Goal: Check status: Check status

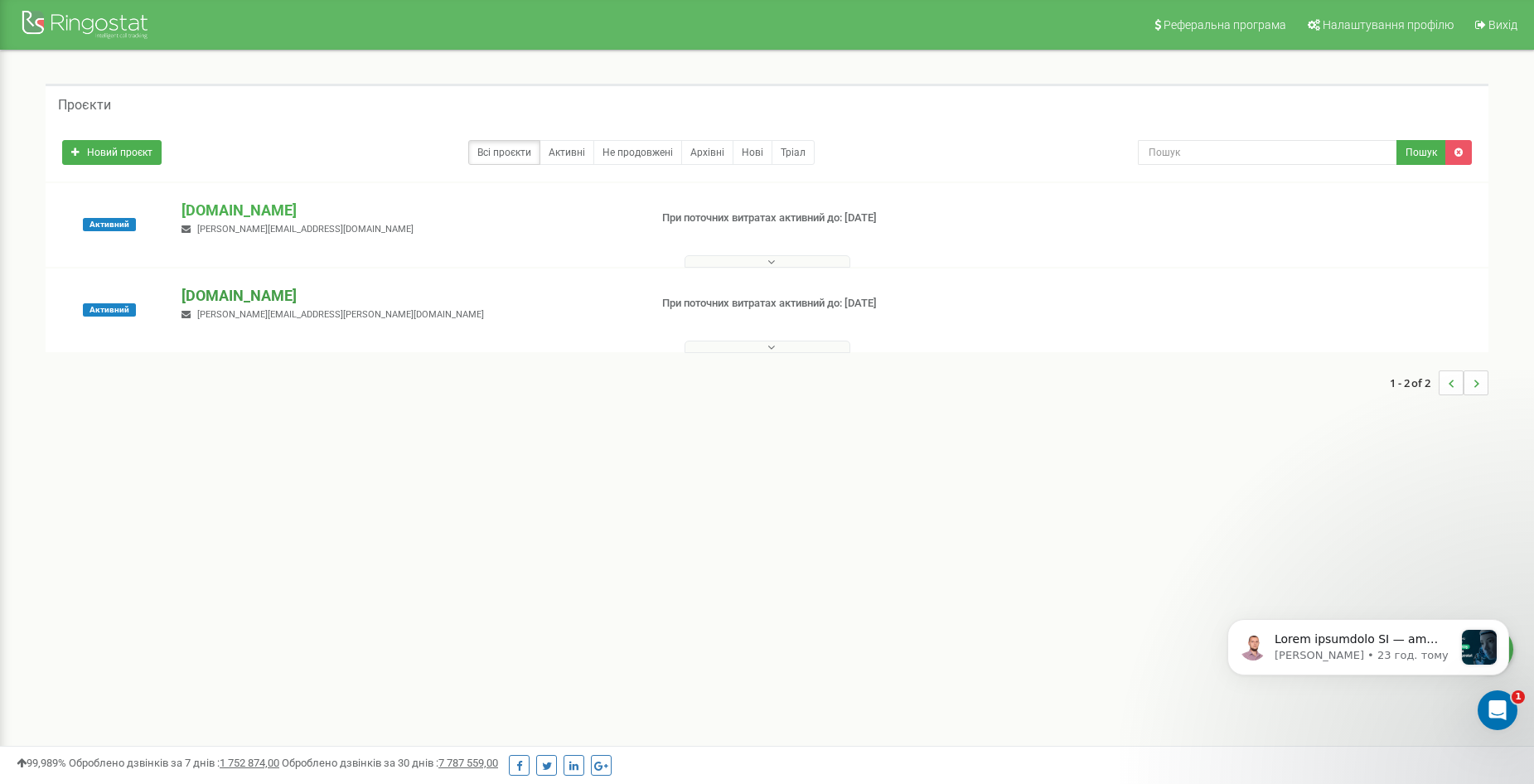
click at [249, 295] on p "[DOMAIN_NAME]" at bounding box center [408, 296] width 453 height 22
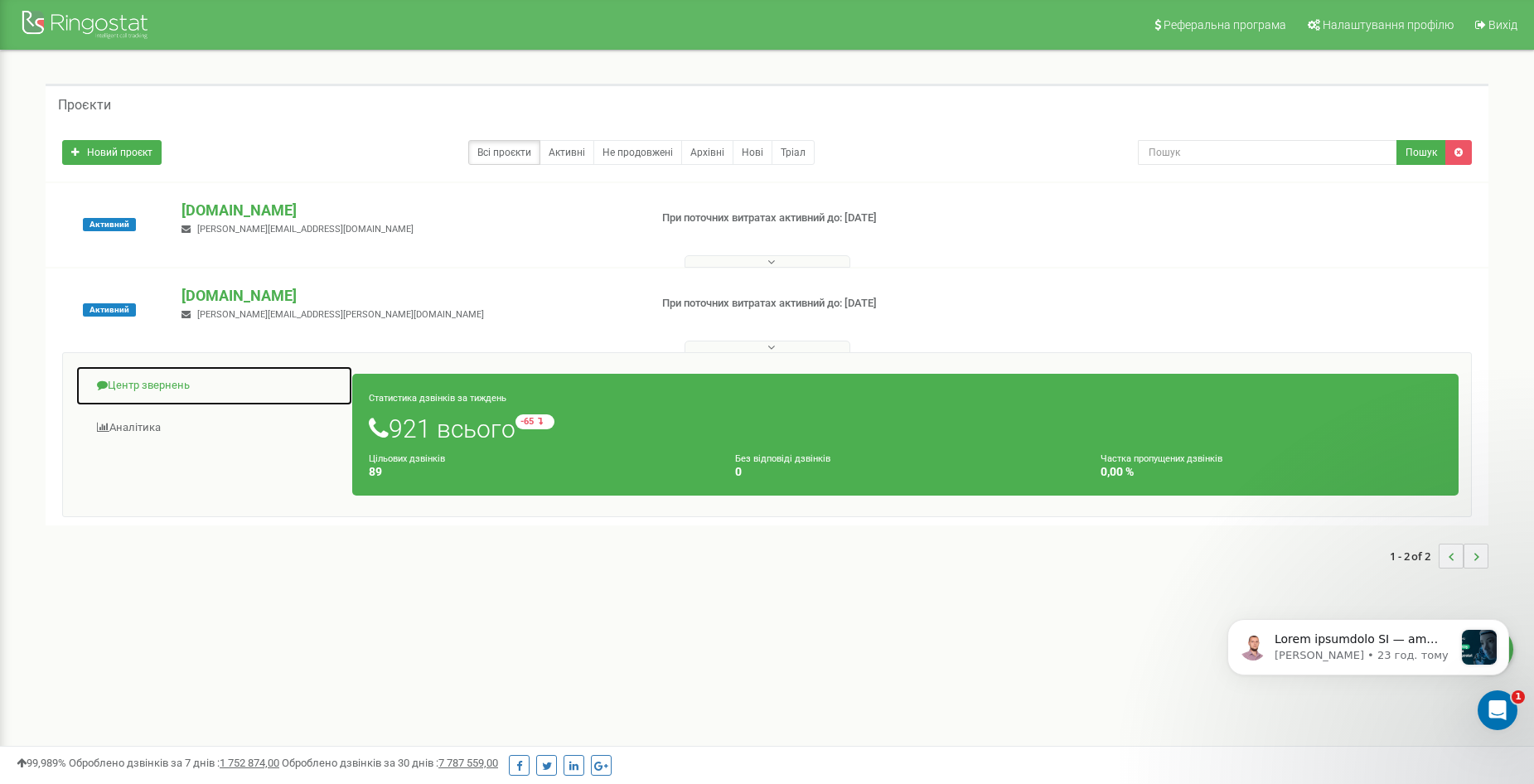
click at [145, 384] on link "Центр звернень" at bounding box center [214, 385] width 278 height 40
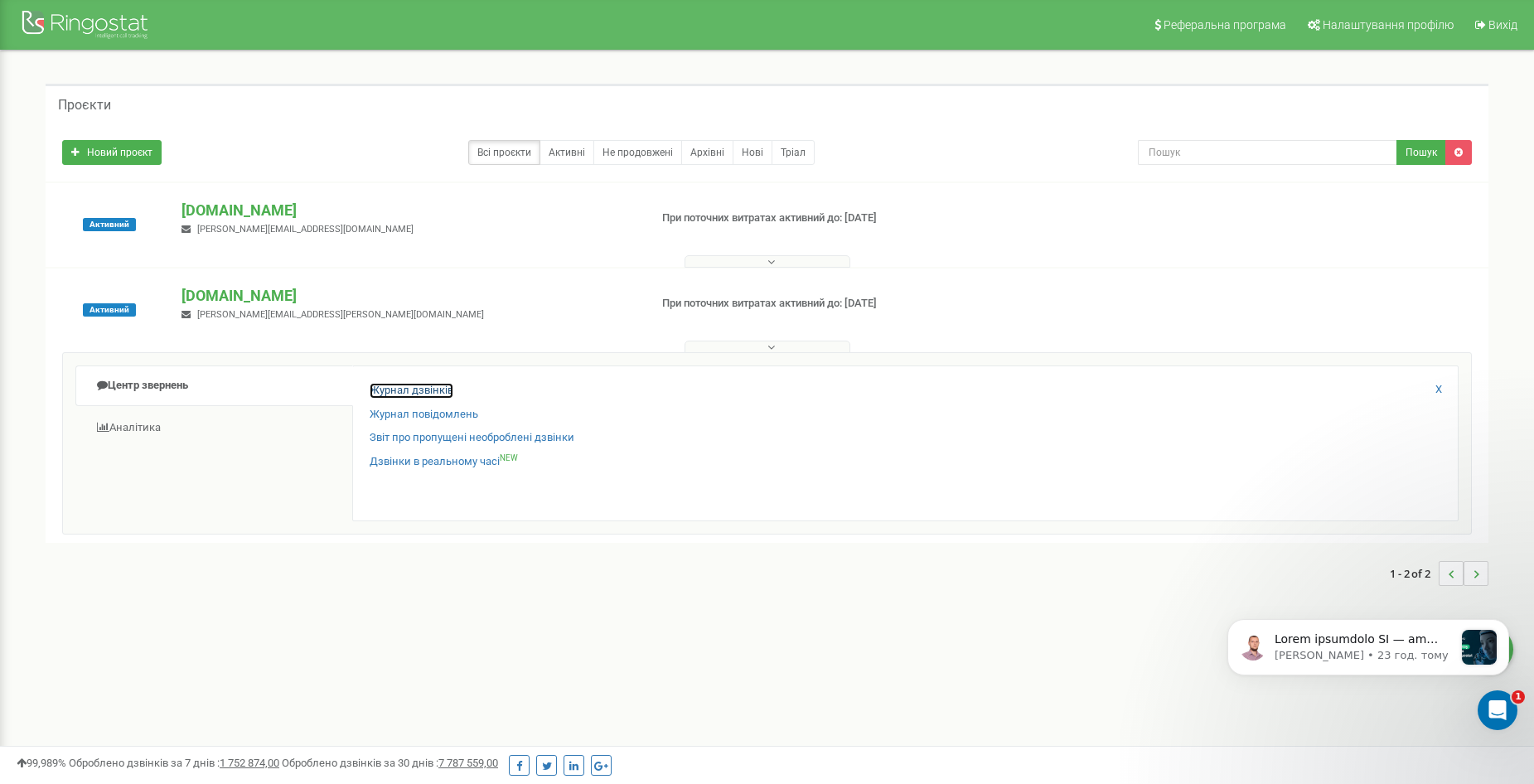
click at [397, 393] on link "Журнал дзвінків" at bounding box center [411, 390] width 83 height 16
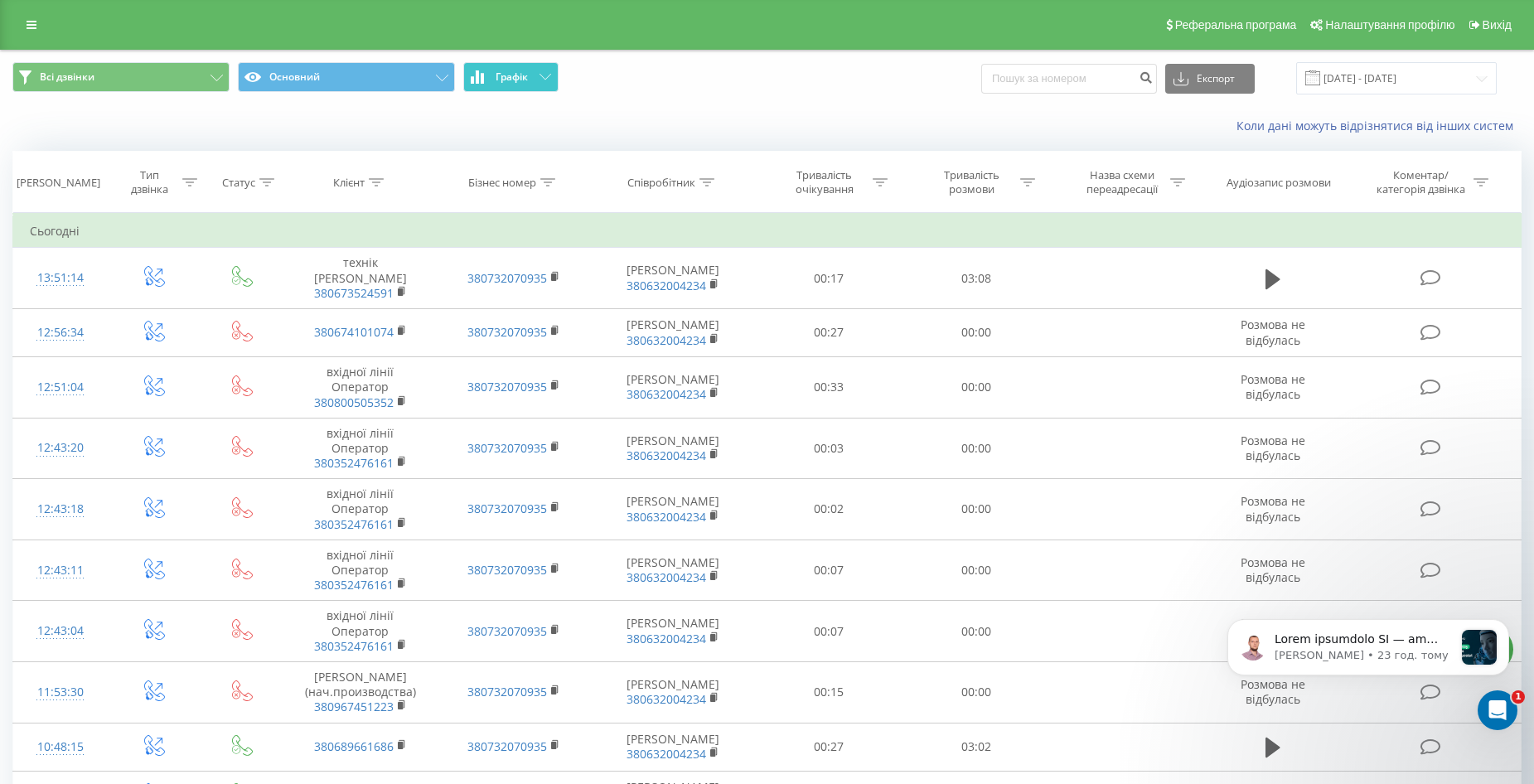
click at [520, 71] on span "Графік" at bounding box center [512, 77] width 33 height 11
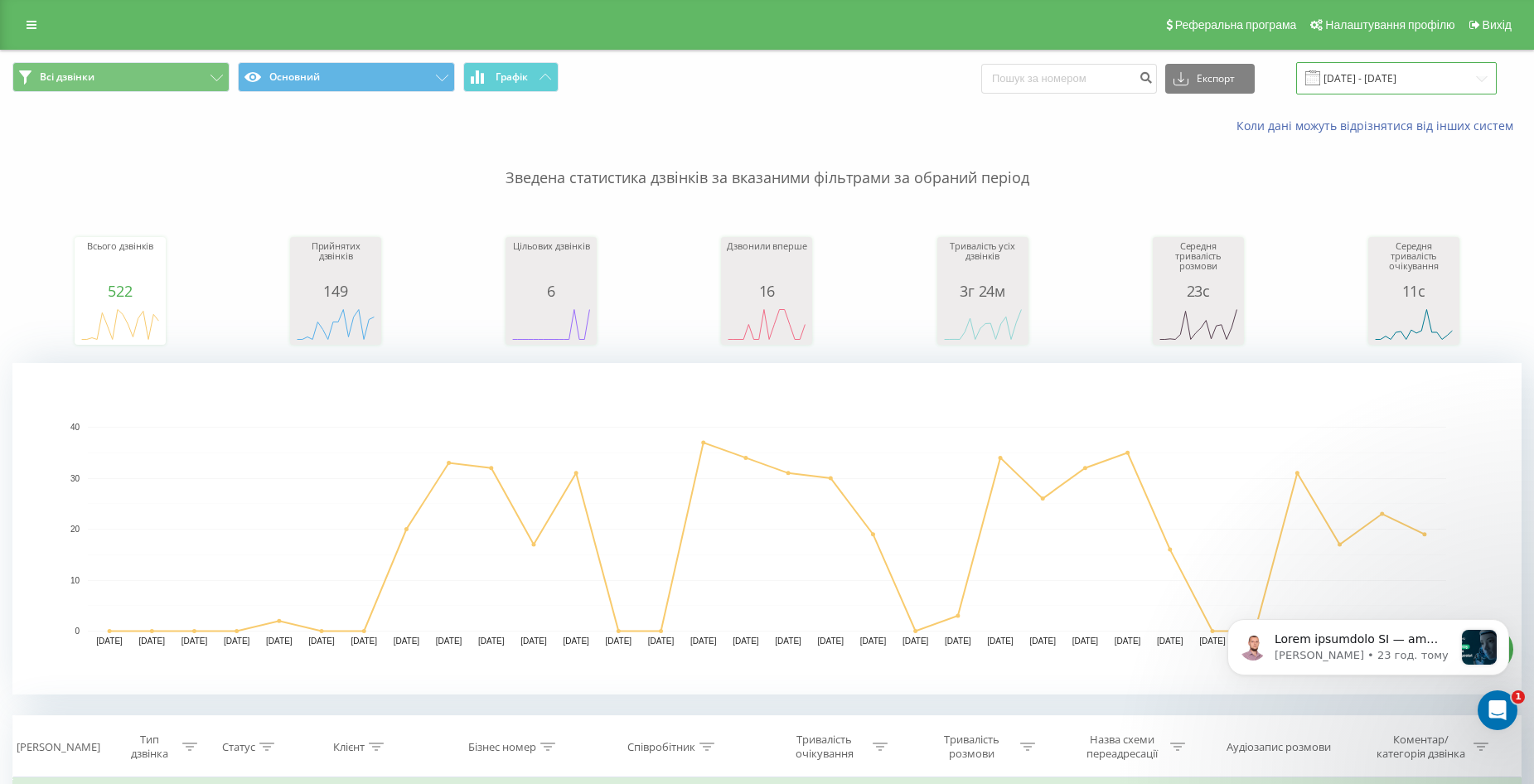
click at [1373, 80] on input "[DATE] - [DATE]" at bounding box center [1396, 78] width 200 height 33
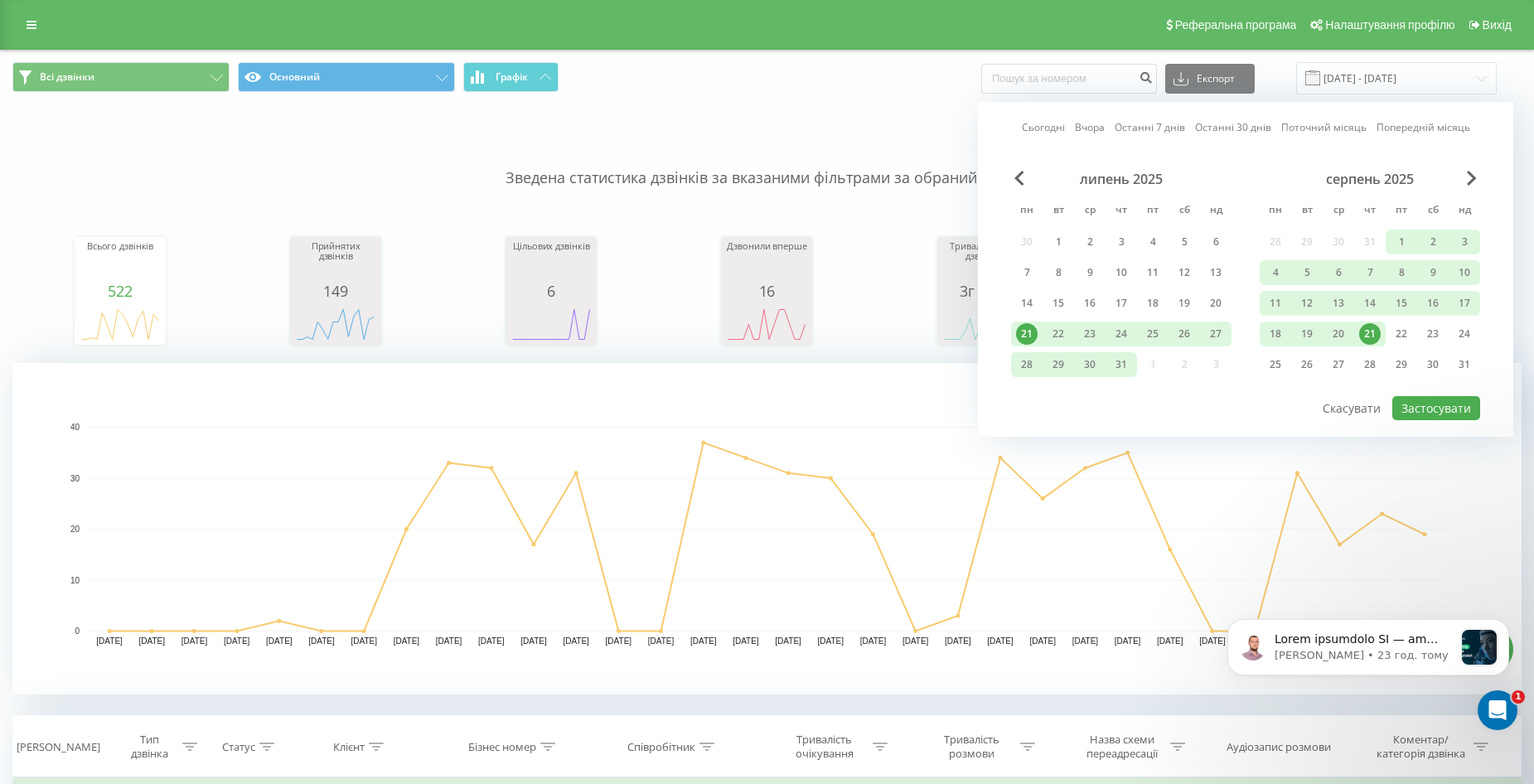
click at [1370, 334] on div "21" at bounding box center [1369, 333] width 22 height 22
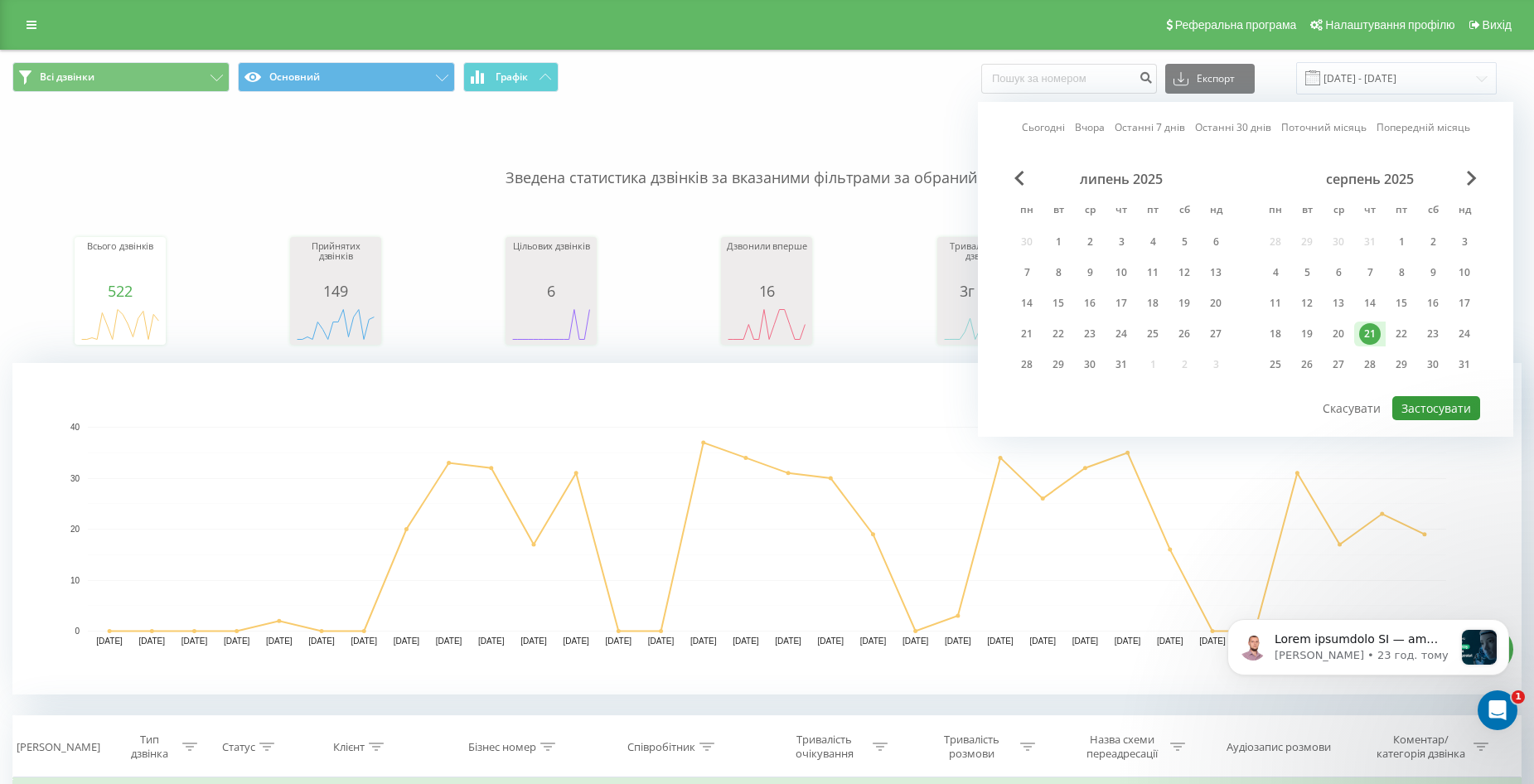
click at [1420, 406] on button "Застосувати" at bounding box center [1437, 408] width 88 height 24
type input "[DATE] - [DATE]"
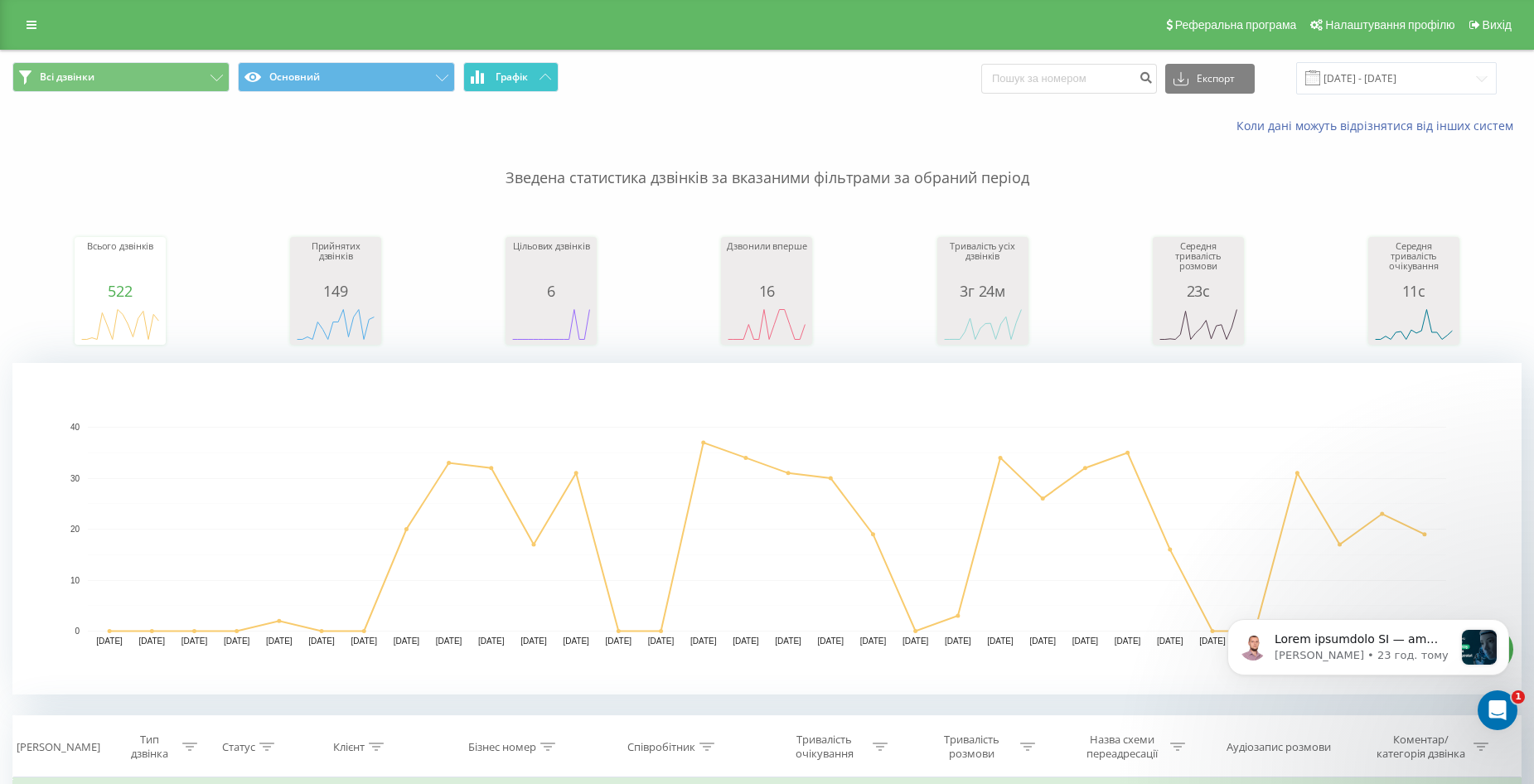
click at [519, 78] on span "Графік" at bounding box center [512, 77] width 33 height 11
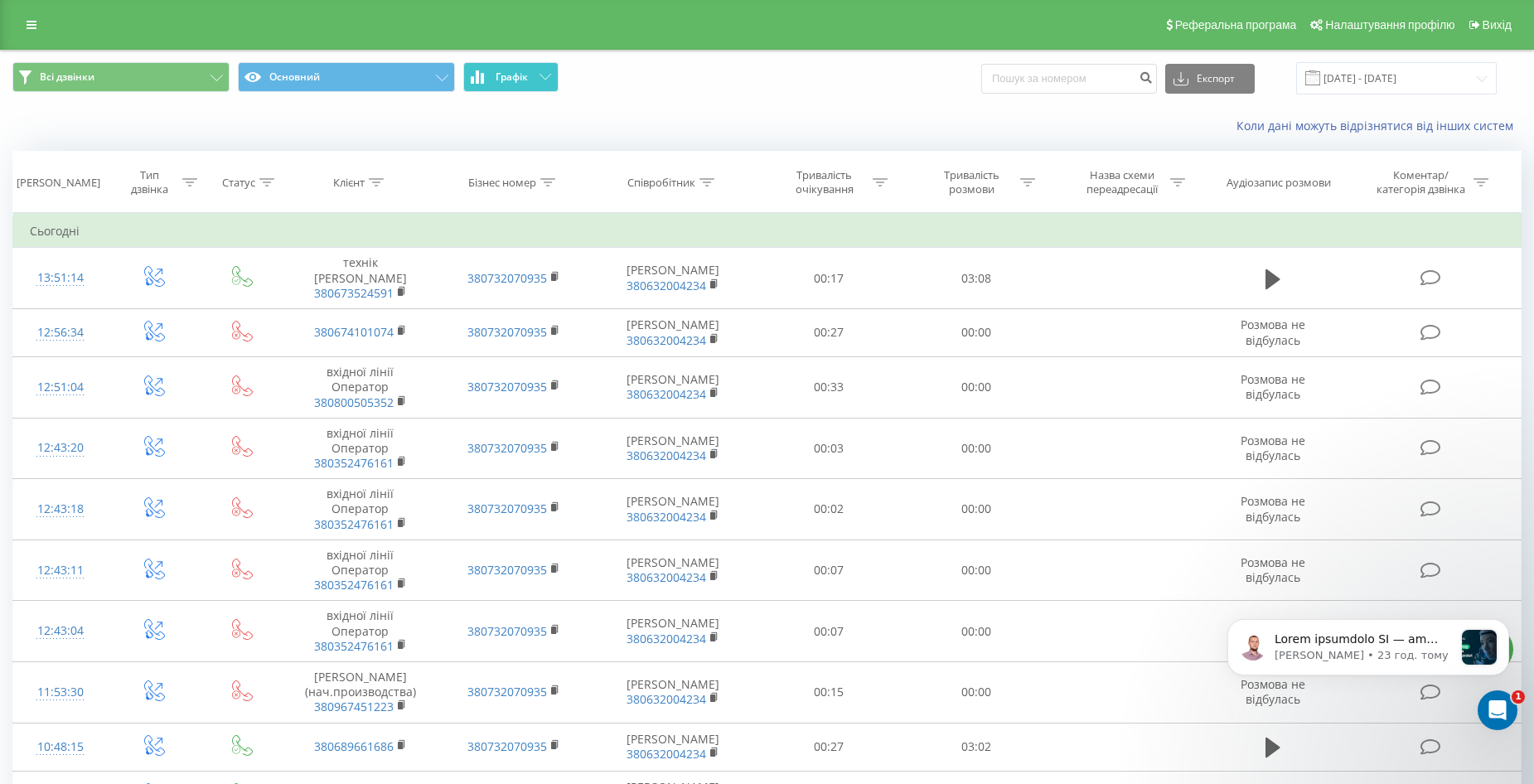
click at [525, 69] on button "Графік" at bounding box center [511, 77] width 95 height 30
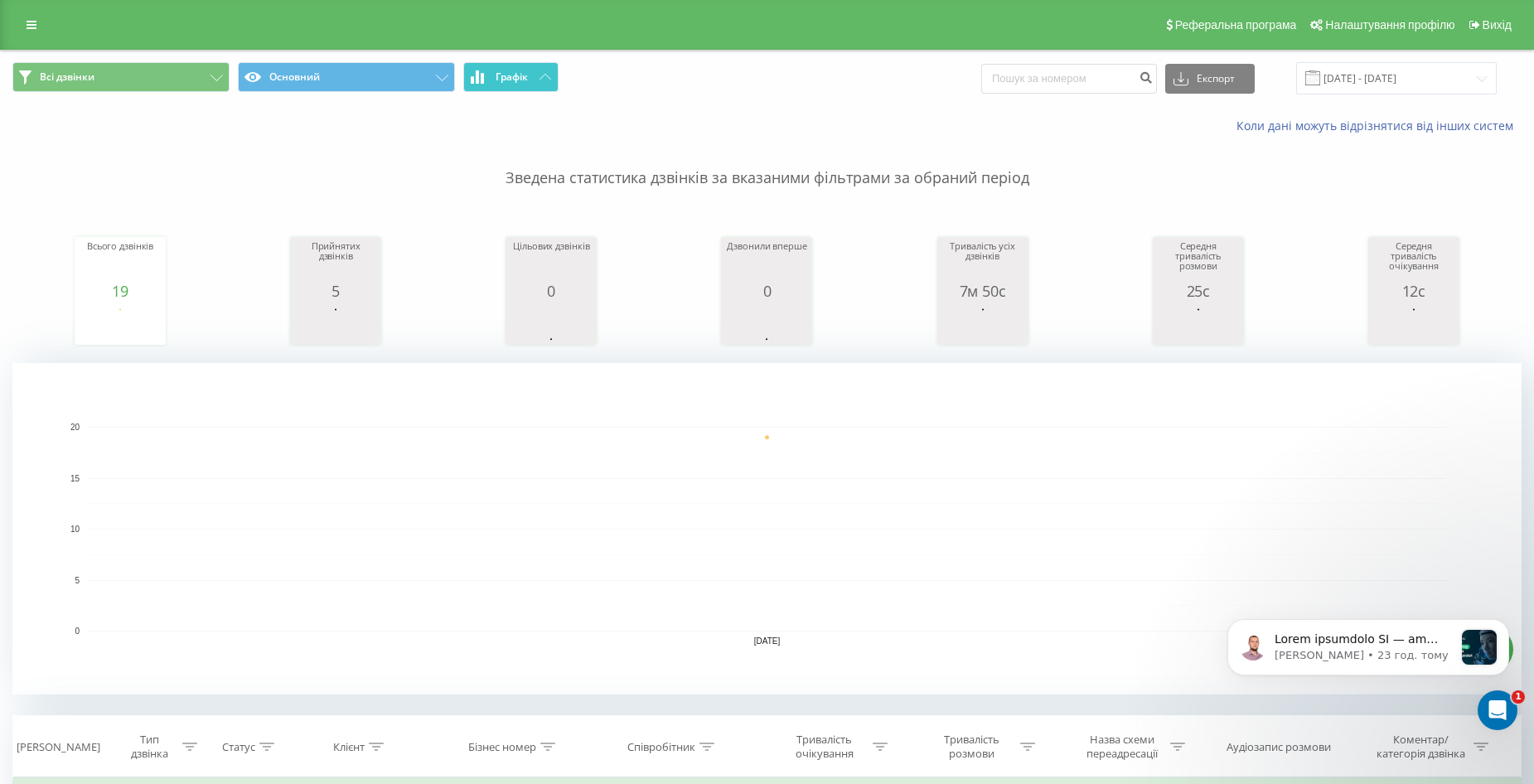
click at [525, 69] on button "Графік" at bounding box center [511, 77] width 95 height 30
